Goal: Task Accomplishment & Management: Use online tool/utility

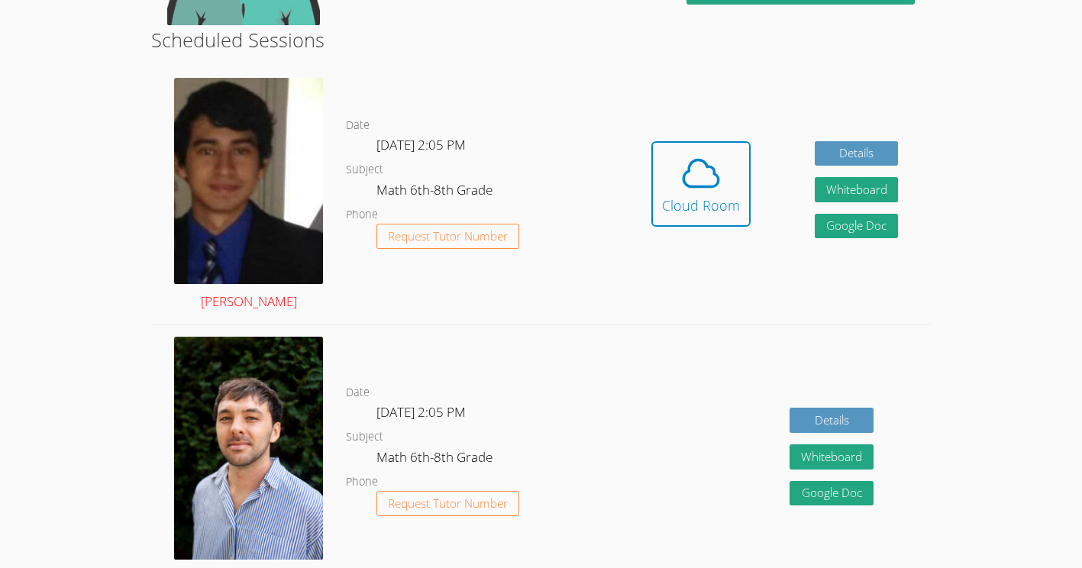
scroll to position [272, 0]
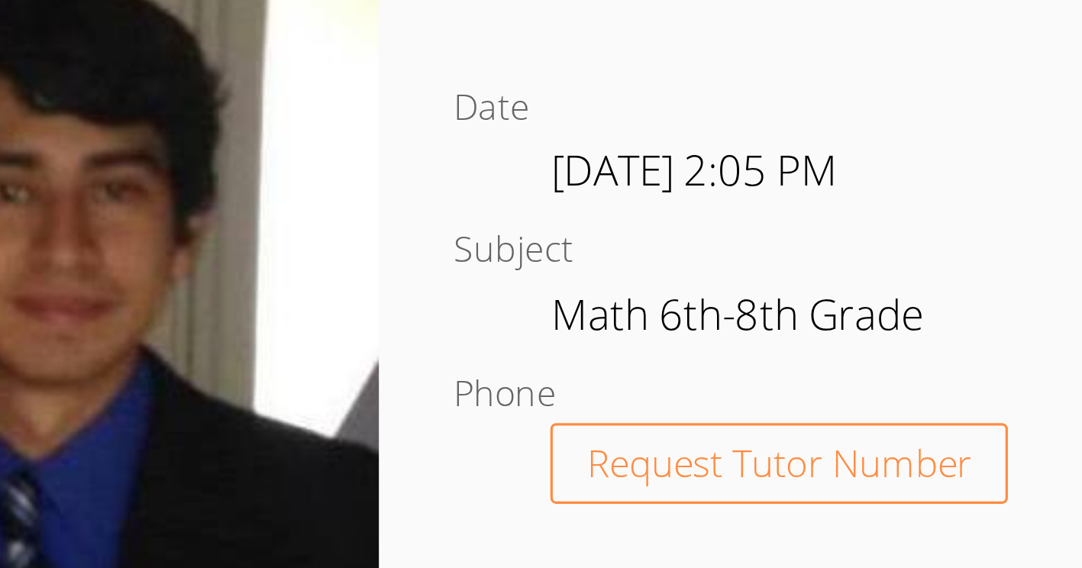
click at [297, 135] on img at bounding box center [248, 182] width 149 height 206
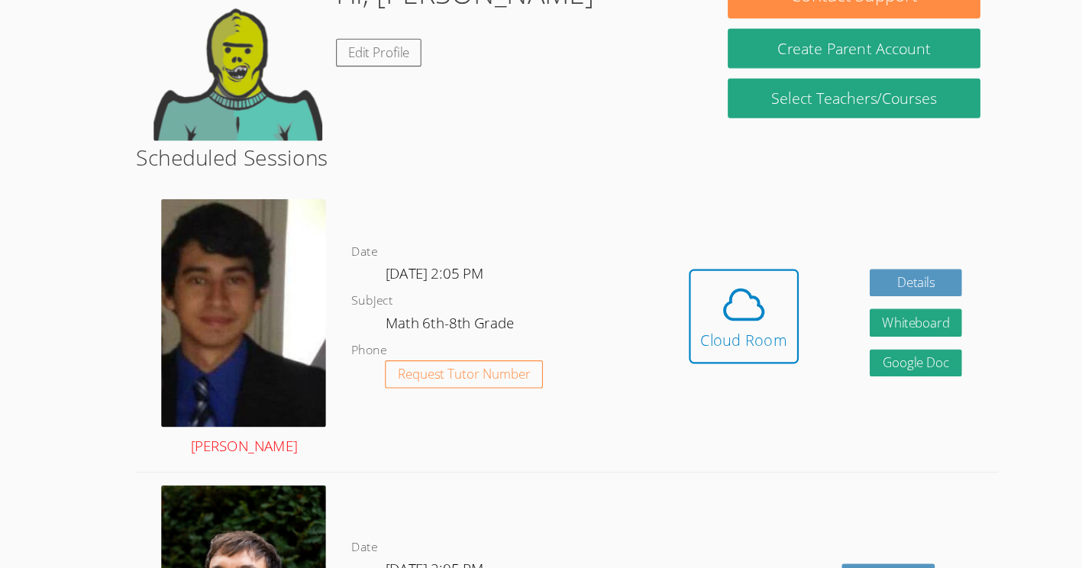
scroll to position [171, 0]
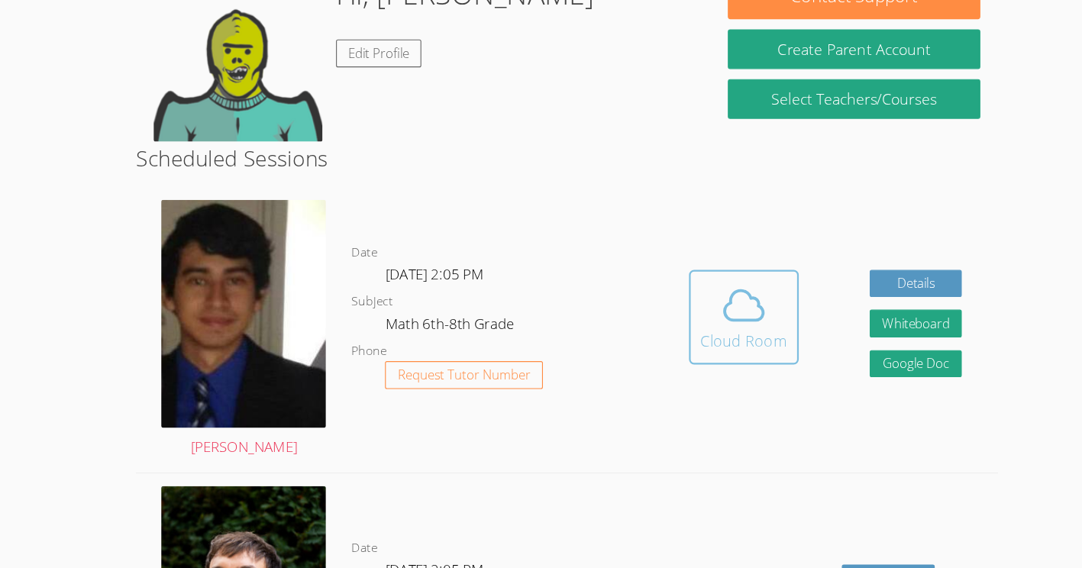
click at [702, 280] on icon at bounding box center [700, 276] width 43 height 43
click at [701, 274] on icon at bounding box center [700, 276] width 43 height 43
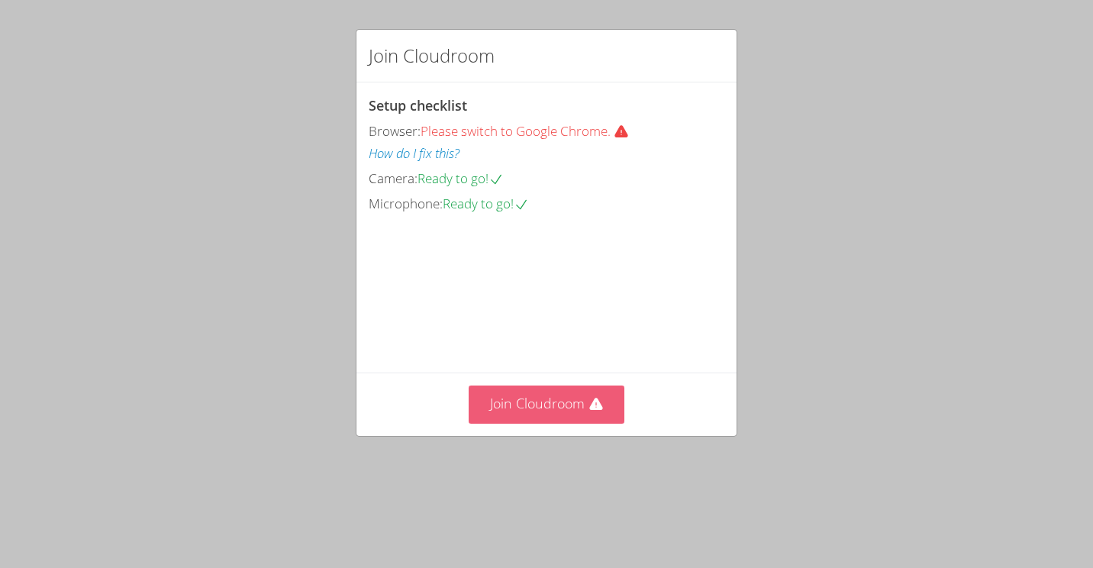
click at [546, 423] on button "Join Cloudroom" at bounding box center [547, 403] width 156 height 37
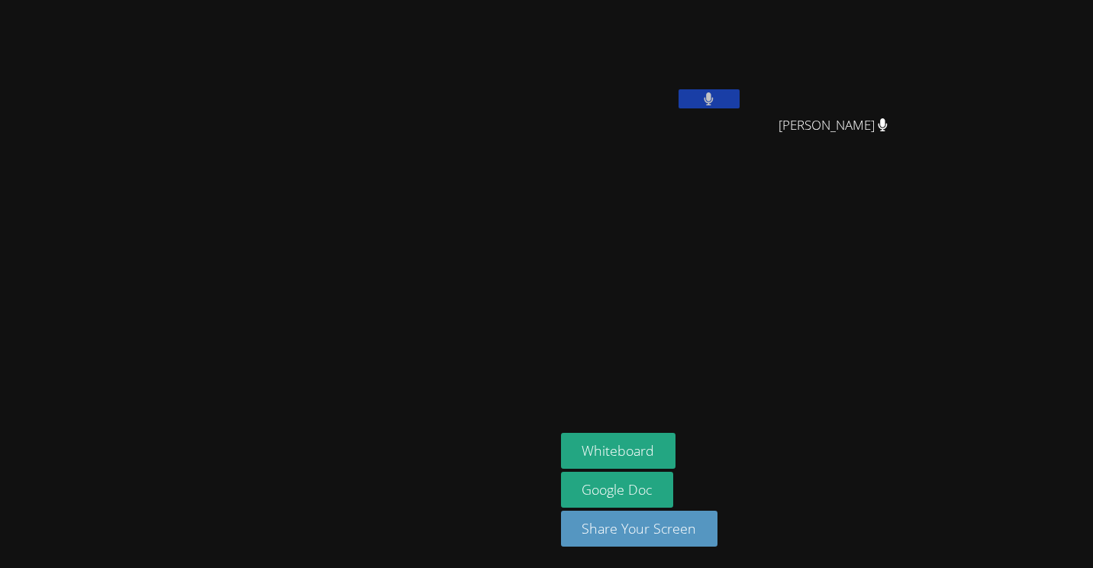
click at [650, 126] on div "David Silva Fernandes" at bounding box center [652, 87] width 182 height 163
click at [657, 78] on video at bounding box center [652, 57] width 182 height 102
click at [679, 92] on button at bounding box center [709, 98] width 61 height 19
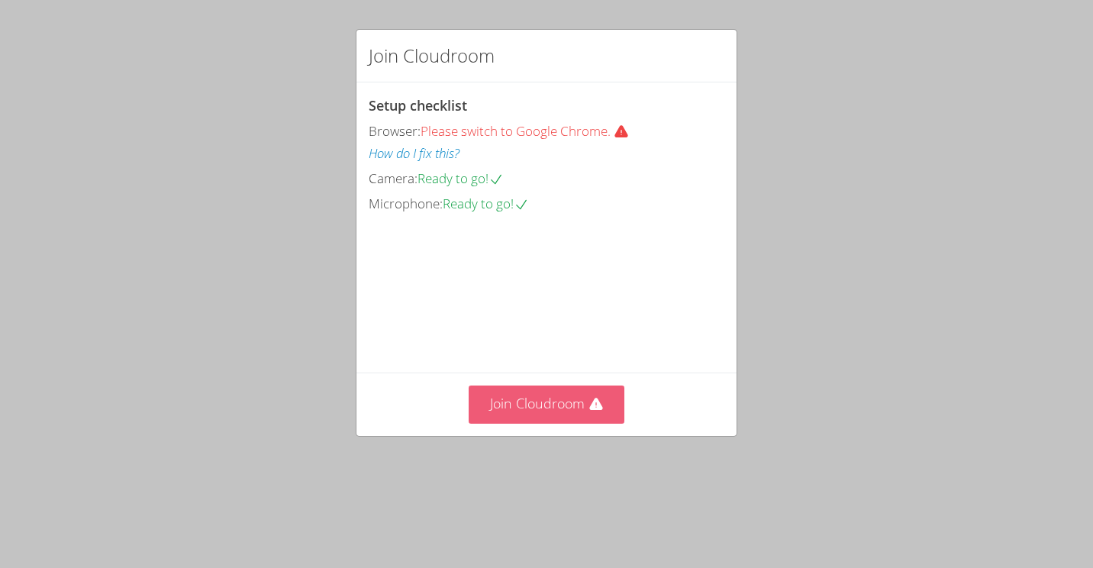
click at [515, 423] on button "Join Cloudroom" at bounding box center [547, 403] width 156 height 37
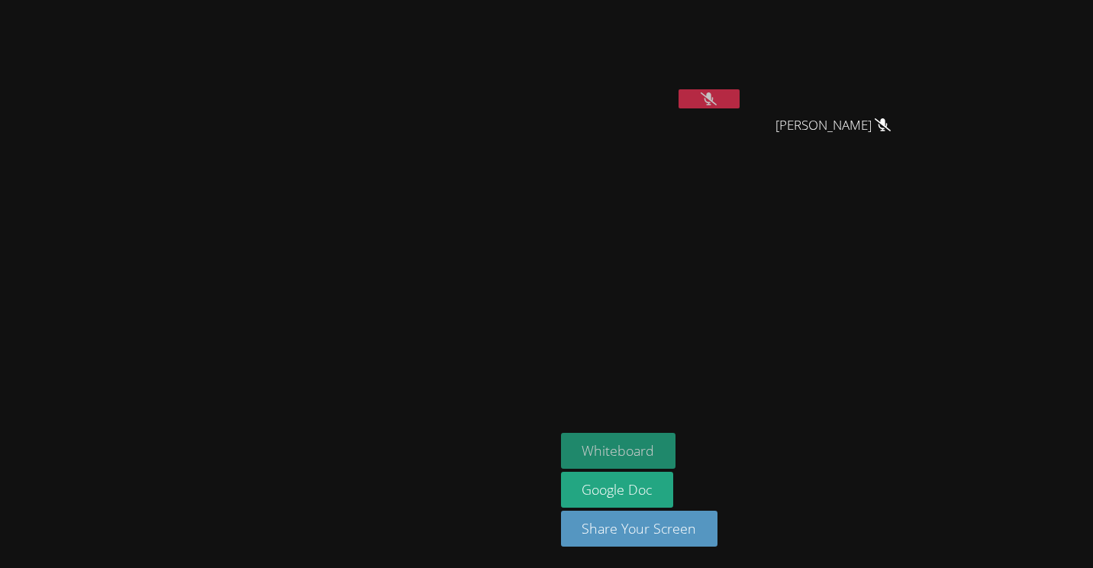
click at [676, 437] on button "Whiteboard" at bounding box center [618, 451] width 115 height 36
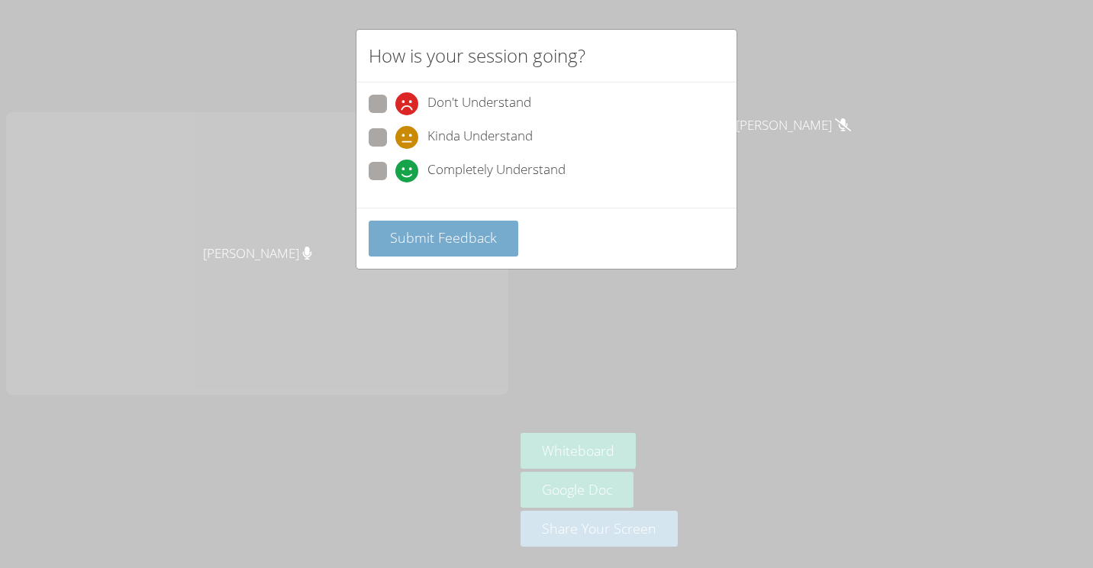
click at [443, 234] on span "Submit Feedback" at bounding box center [443, 237] width 107 height 18
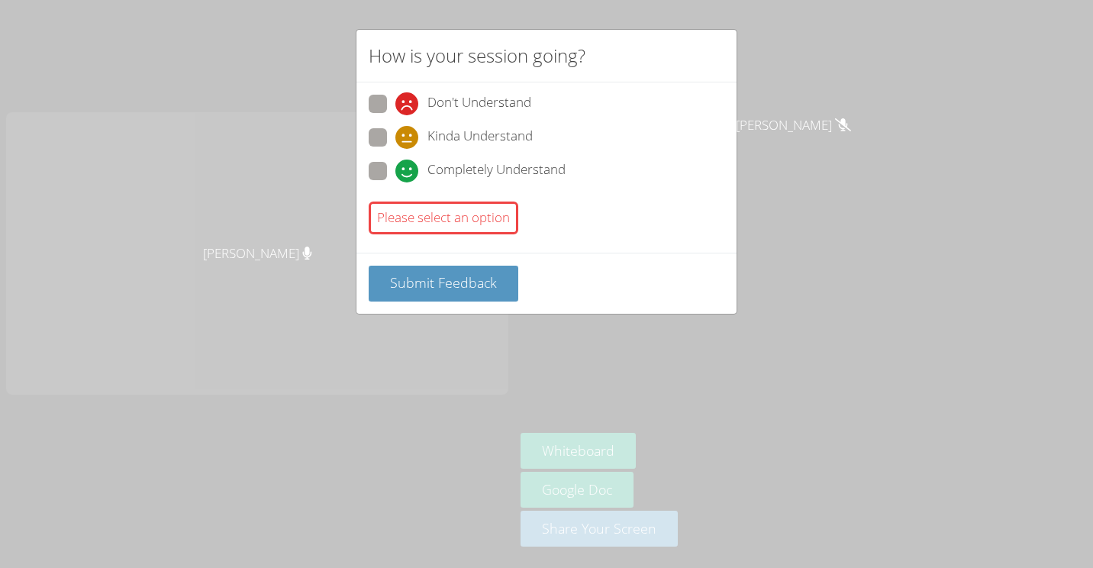
click at [430, 176] on span "Completely Understand" at bounding box center [496, 171] width 138 height 23
click at [408, 175] on input "Completely Understand" at bounding box center [401, 168] width 13 height 13
radio input "true"
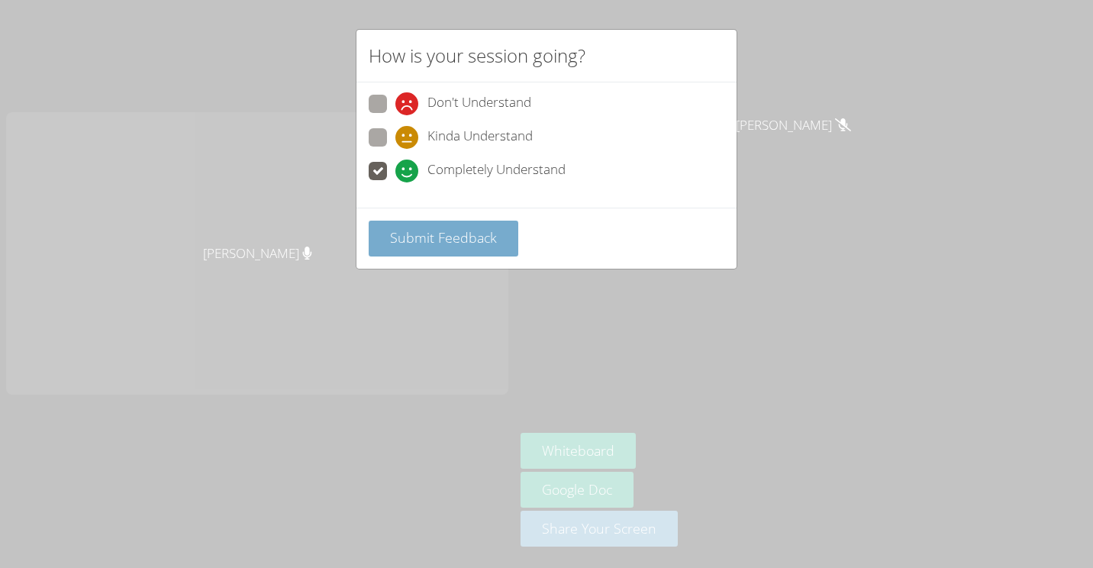
click at [421, 247] on span "Submit Feedback" at bounding box center [443, 237] width 107 height 18
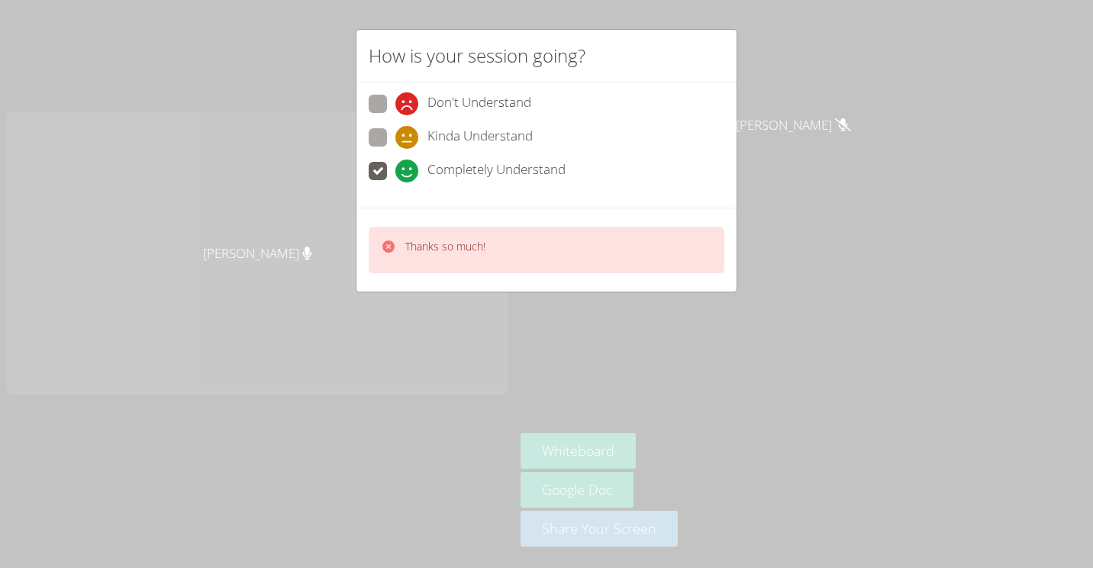
click at [421, 247] on p "Thanks so much!" at bounding box center [445, 246] width 80 height 15
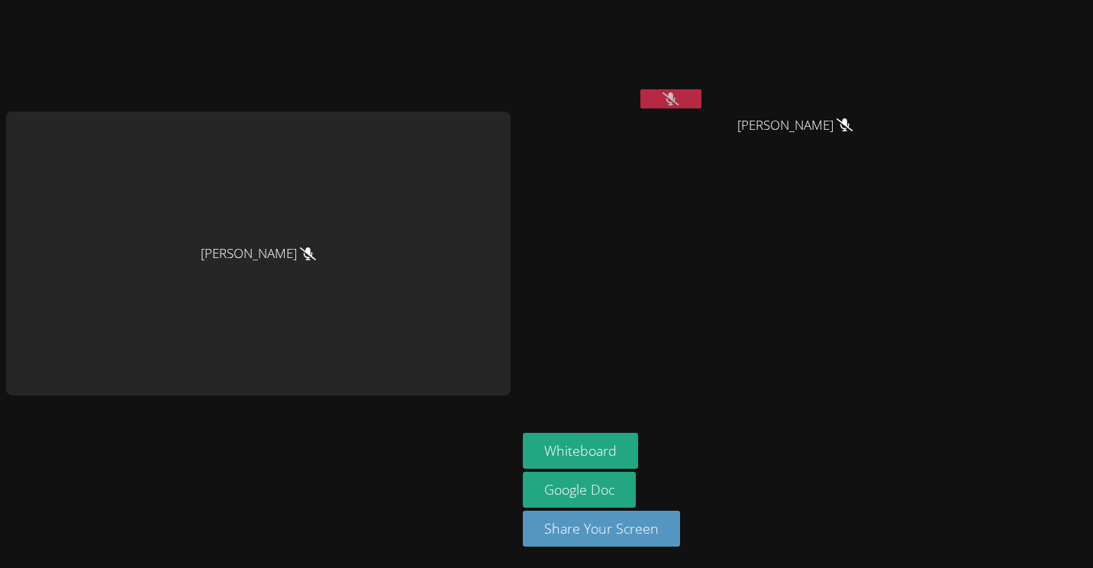
click at [300, 255] on icon at bounding box center [308, 253] width 16 height 13
click at [661, 93] on icon at bounding box center [669, 98] width 16 height 13
click at [655, 98] on button at bounding box center [668, 98] width 61 height 19
